Goal: Information Seeking & Learning: Check status

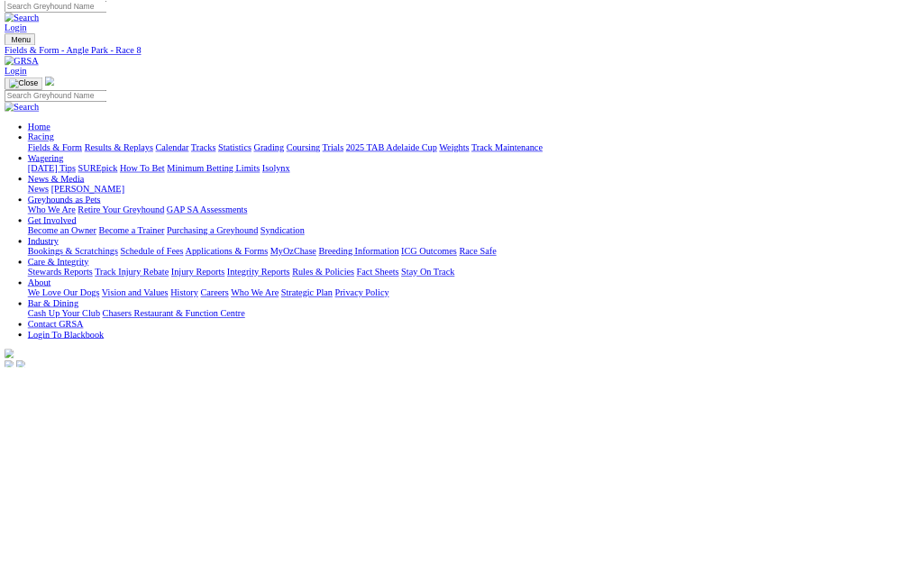
scroll to position [303, 0]
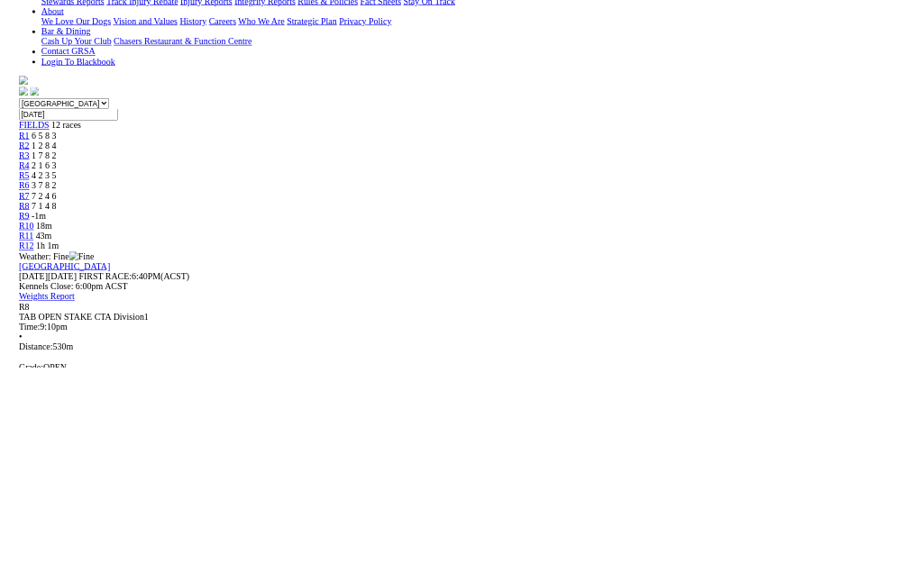
scroll to position [1117, 0]
